Goal: Task Accomplishment & Management: Manage account settings

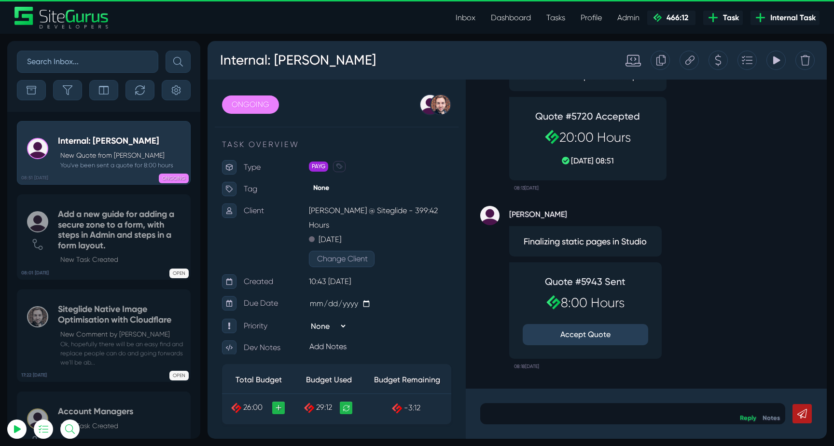
type input "luke@sitegurus.io"
click at [588, 329] on button "Accept Quote" at bounding box center [584, 334] width 125 height 21
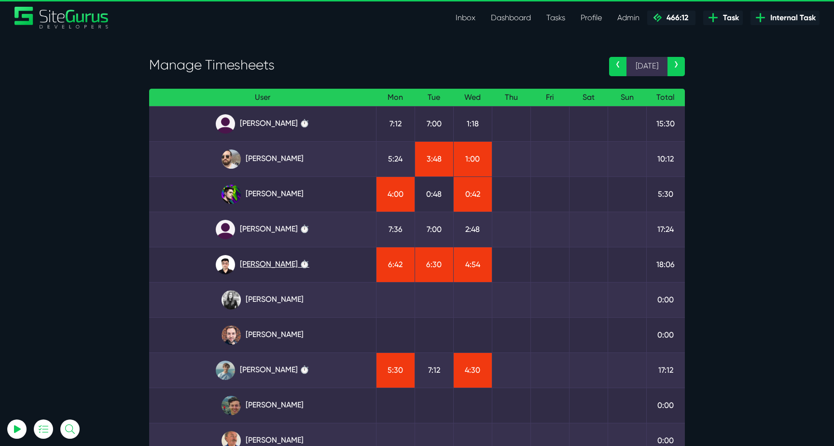
click at [281, 263] on link "Kevin Abelgas ⏱️" at bounding box center [262, 264] width 211 height 19
drag, startPoint x: 153, startPoint y: 67, endPoint x: 308, endPoint y: 68, distance: 154.8
click at [308, 68] on h3 "Manage Timesheets" at bounding box center [371, 65] width 445 height 16
drag, startPoint x: 306, startPoint y: 68, endPoint x: 151, endPoint y: 68, distance: 155.3
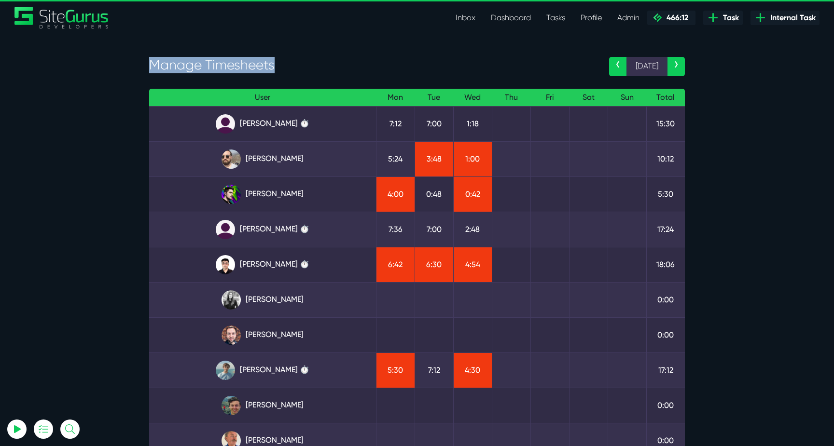
click at [151, 68] on h3 "Manage Timesheets" at bounding box center [371, 65] width 445 height 16
click at [155, 68] on h3 "Manage Timesheets" at bounding box center [371, 65] width 445 height 16
drag, startPoint x: 150, startPoint y: 63, endPoint x: 291, endPoint y: 63, distance: 140.4
click at [294, 63] on h3 "Manage Timesheets" at bounding box center [371, 65] width 445 height 16
click at [291, 63] on h3 "Manage Timesheets" at bounding box center [371, 65] width 445 height 16
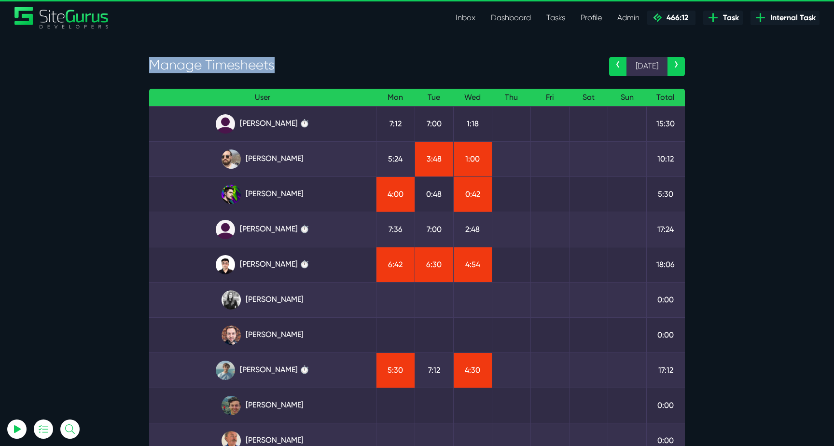
drag, startPoint x: 291, startPoint y: 63, endPoint x: 154, endPoint y: 71, distance: 137.2
click at [154, 71] on h3 "Manage Timesheets" at bounding box center [371, 65] width 445 height 16
drag, startPoint x: 150, startPoint y: 65, endPoint x: 336, endPoint y: 65, distance: 185.2
click at [333, 65] on h3 "Manage Timesheets" at bounding box center [371, 65] width 445 height 16
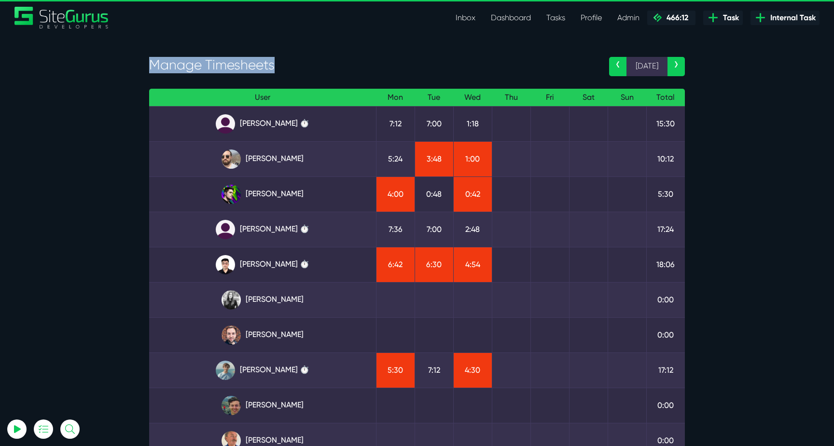
click at [336, 65] on h3 "Manage Timesheets" at bounding box center [371, 65] width 445 height 16
click at [291, 264] on link "[PERSON_NAME] ⏱️" at bounding box center [262, 264] width 211 height 19
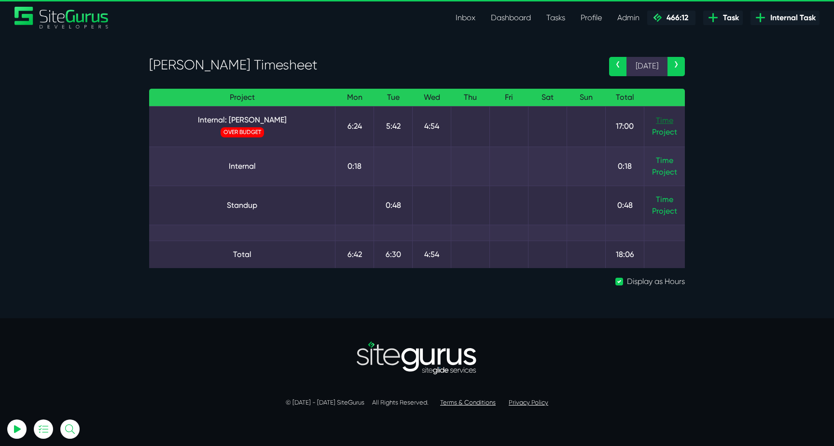
click at [656, 121] on link "Time" at bounding box center [664, 120] width 17 height 9
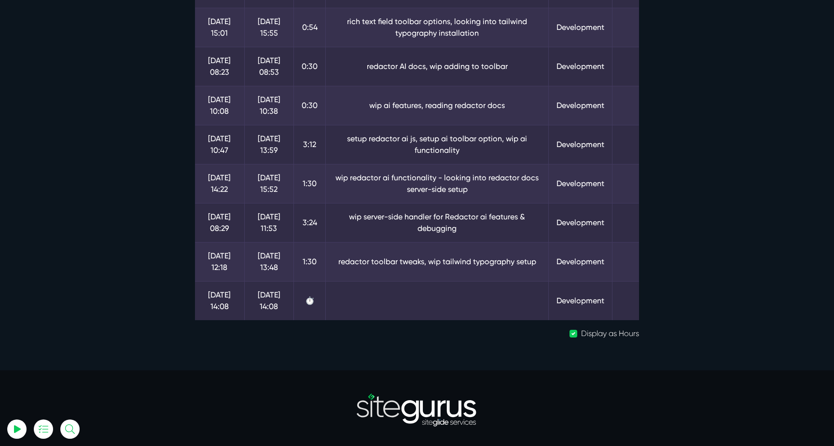
scroll to position [245, 0]
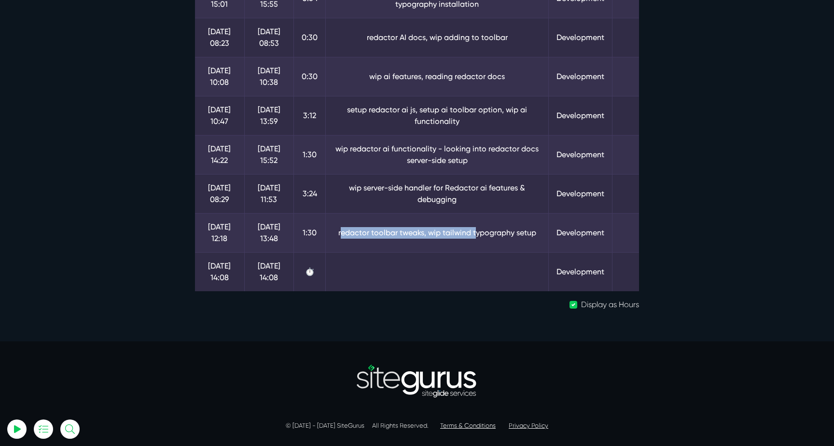
drag, startPoint x: 340, startPoint y: 231, endPoint x: 475, endPoint y: 233, distance: 134.6
click at [474, 233] on td "redactor toolbar tweaks, wip tailwind typography setup" at bounding box center [437, 232] width 223 height 39
click at [475, 233] on td "redactor toolbar tweaks, wip tailwind typography setup" at bounding box center [437, 232] width 223 height 39
drag, startPoint x: 462, startPoint y: 233, endPoint x: 544, endPoint y: 232, distance: 82.5
click at [544, 232] on td "redactor toolbar tweaks, wip tailwind typography setup" at bounding box center [437, 232] width 223 height 39
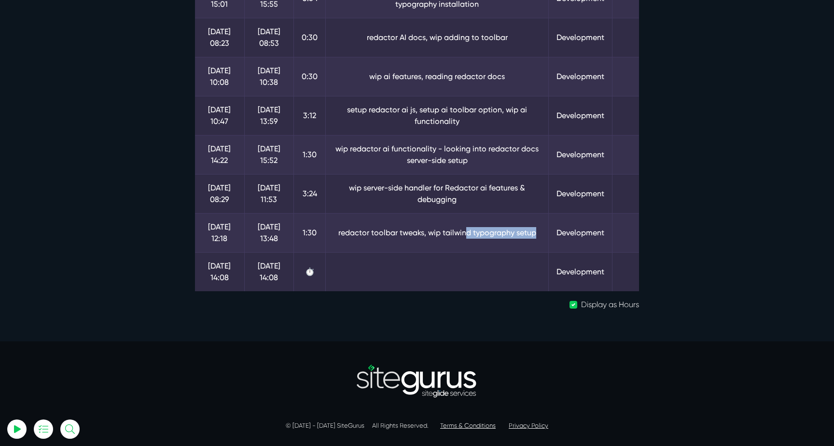
click at [544, 232] on td "redactor toolbar tweaks, wip tailwind typography setup" at bounding box center [437, 232] width 223 height 39
